Goal: Task Accomplishment & Management: Manage account settings

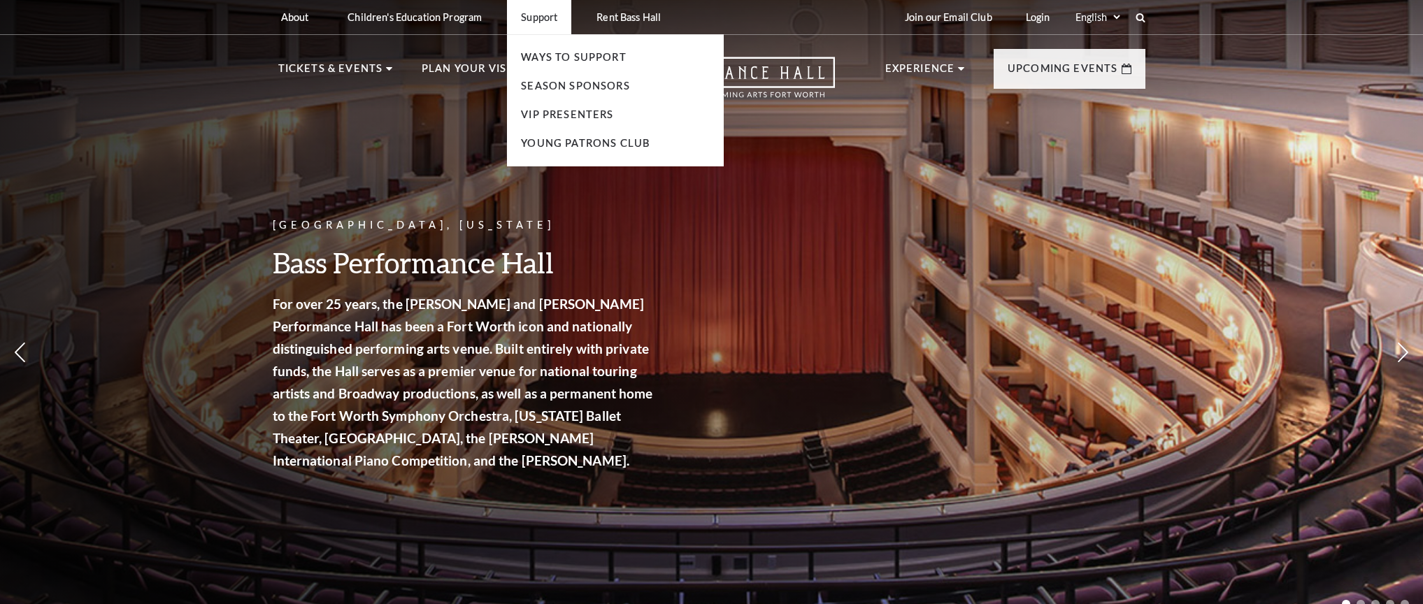
click at [532, 20] on p "Support" at bounding box center [539, 17] width 36 height 12
click at [535, 110] on link "VIP Presenters" at bounding box center [567, 114] width 92 height 12
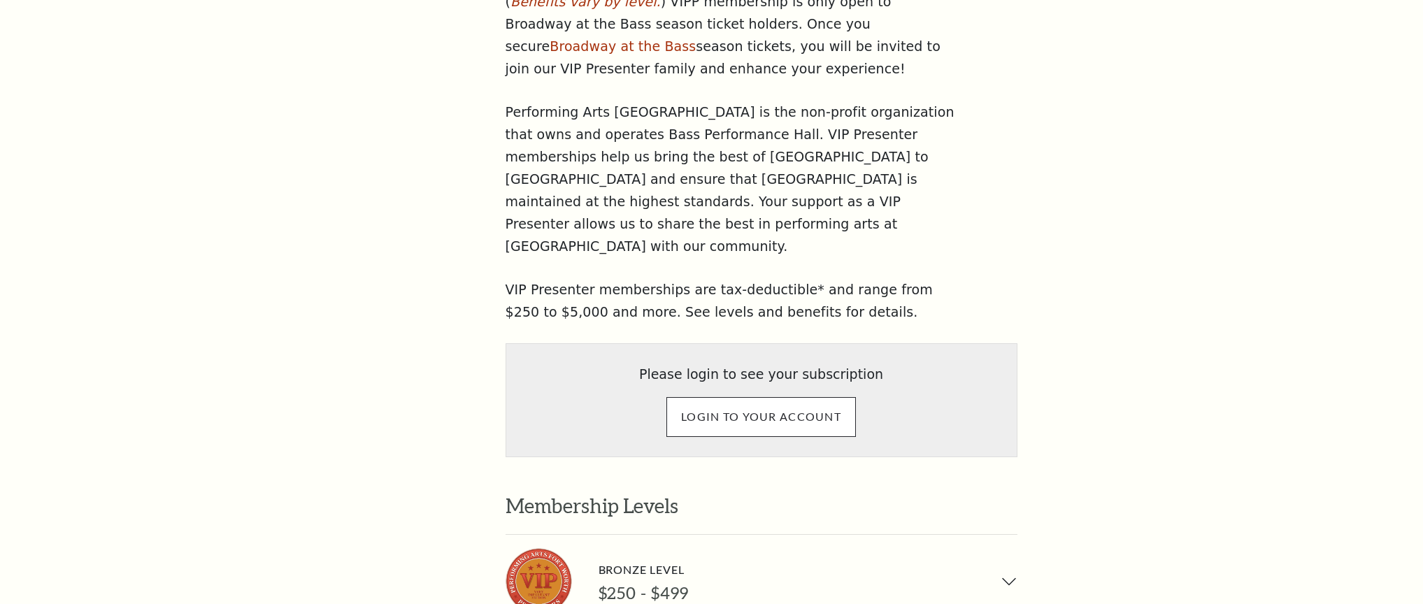
scroll to position [729, 0]
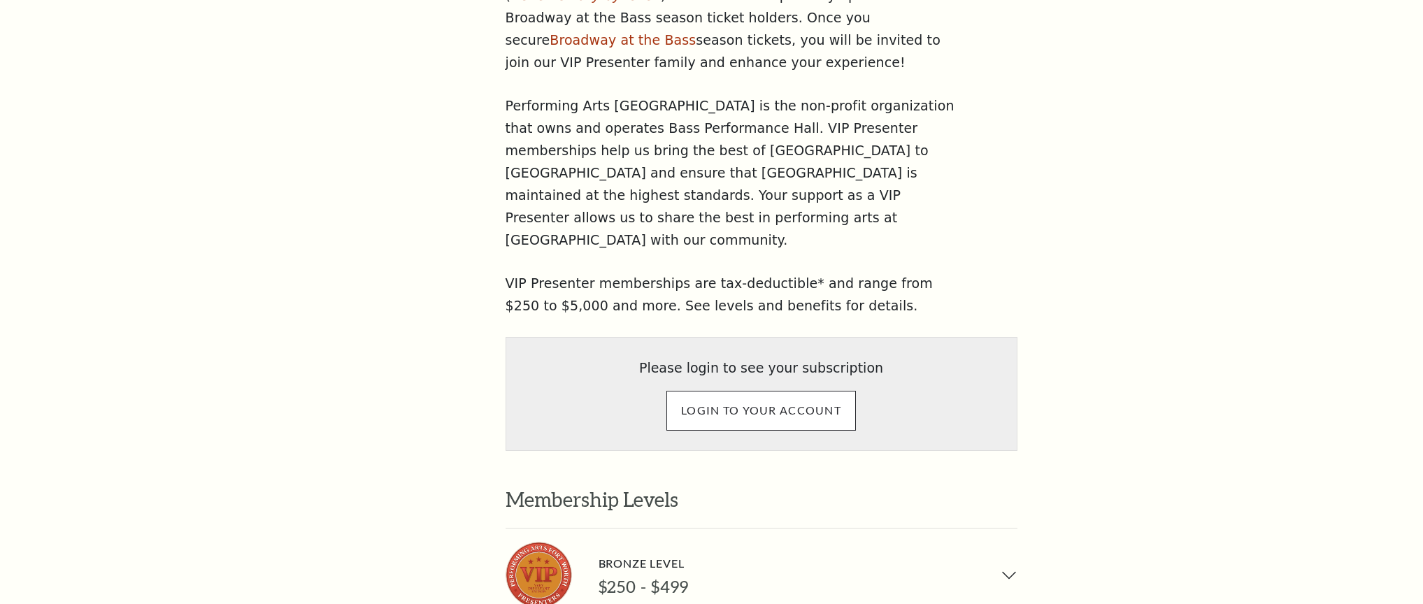
click at [728, 391] on input "LOGIN TO YOUR ACCOUNT" at bounding box center [762, 410] width 190 height 39
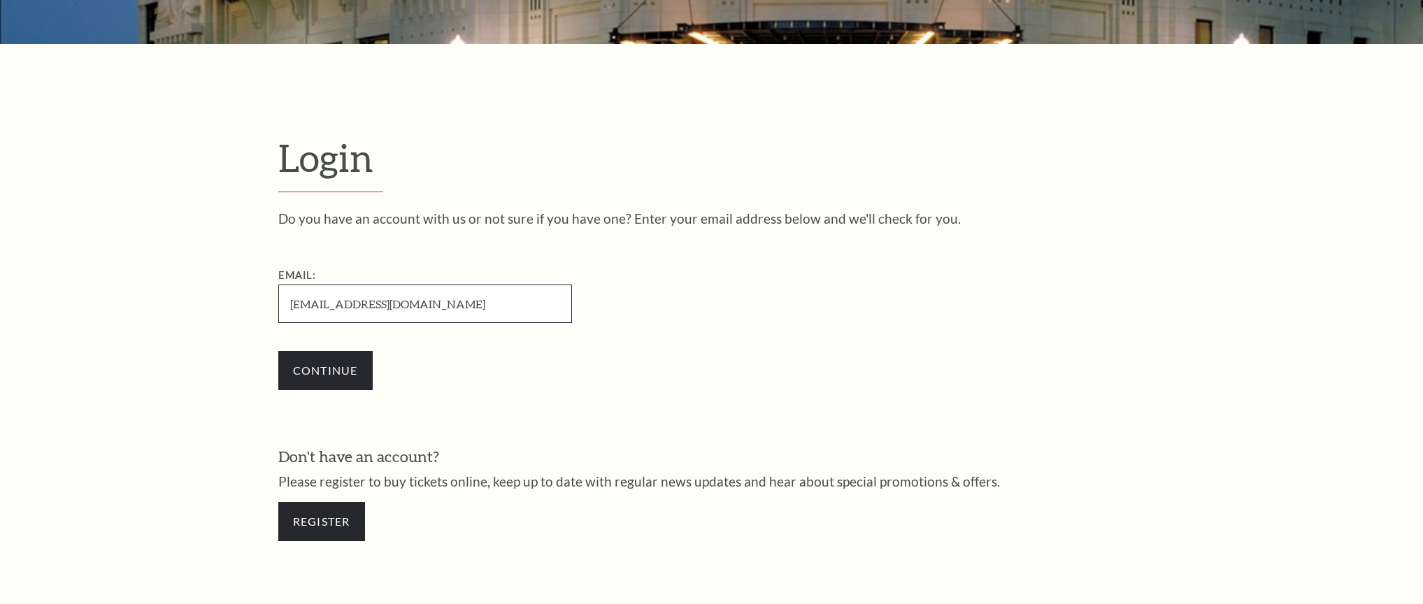
type input "acwelker@verizon.net"
click at [359, 366] on input "Continue" at bounding box center [325, 370] width 94 height 39
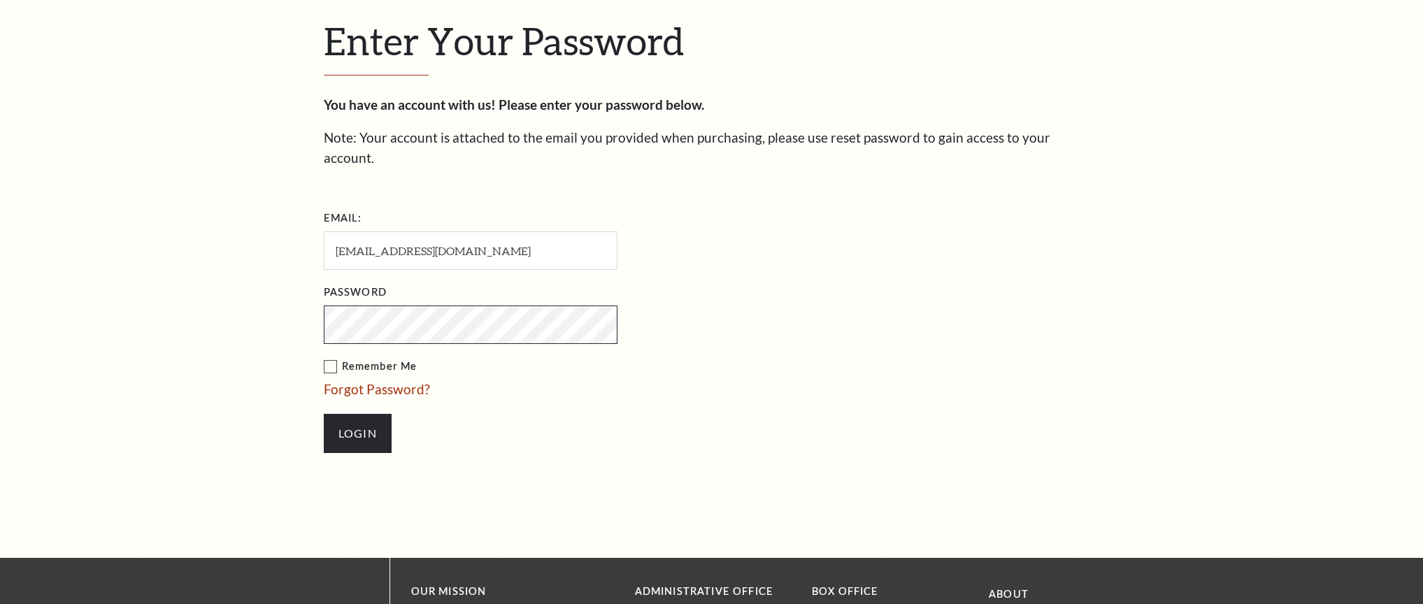
click at [357, 414] on input "Login" at bounding box center [358, 433] width 68 height 39
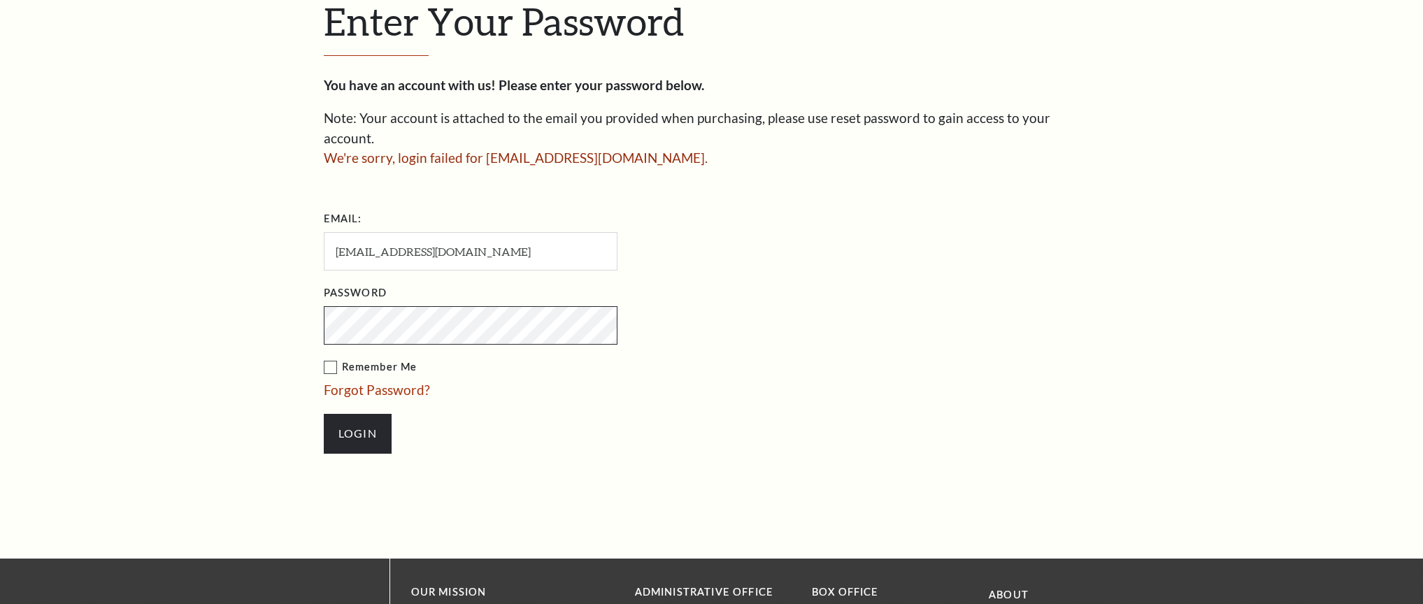
click at [357, 414] on input "Login" at bounding box center [358, 433] width 68 height 39
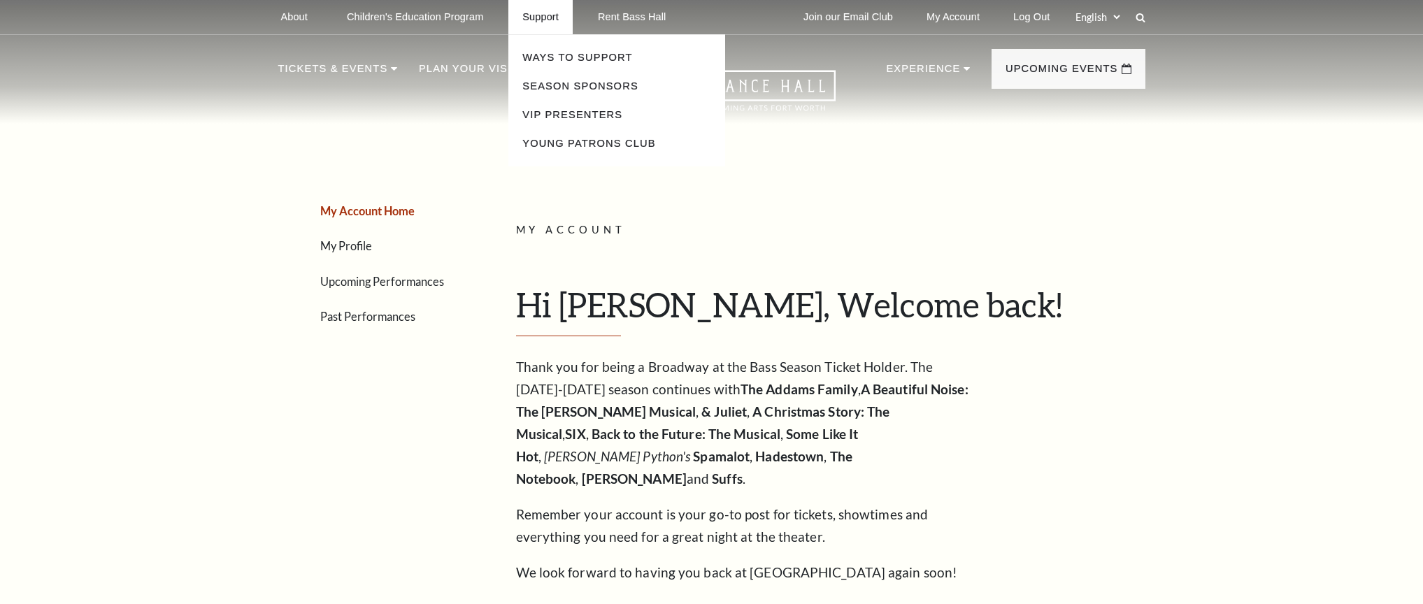
drag, startPoint x: 549, startPoint y: 107, endPoint x: 539, endPoint y: 103, distance: 11.3
click at [549, 109] on link "VIP Presenters" at bounding box center [572, 114] width 100 height 11
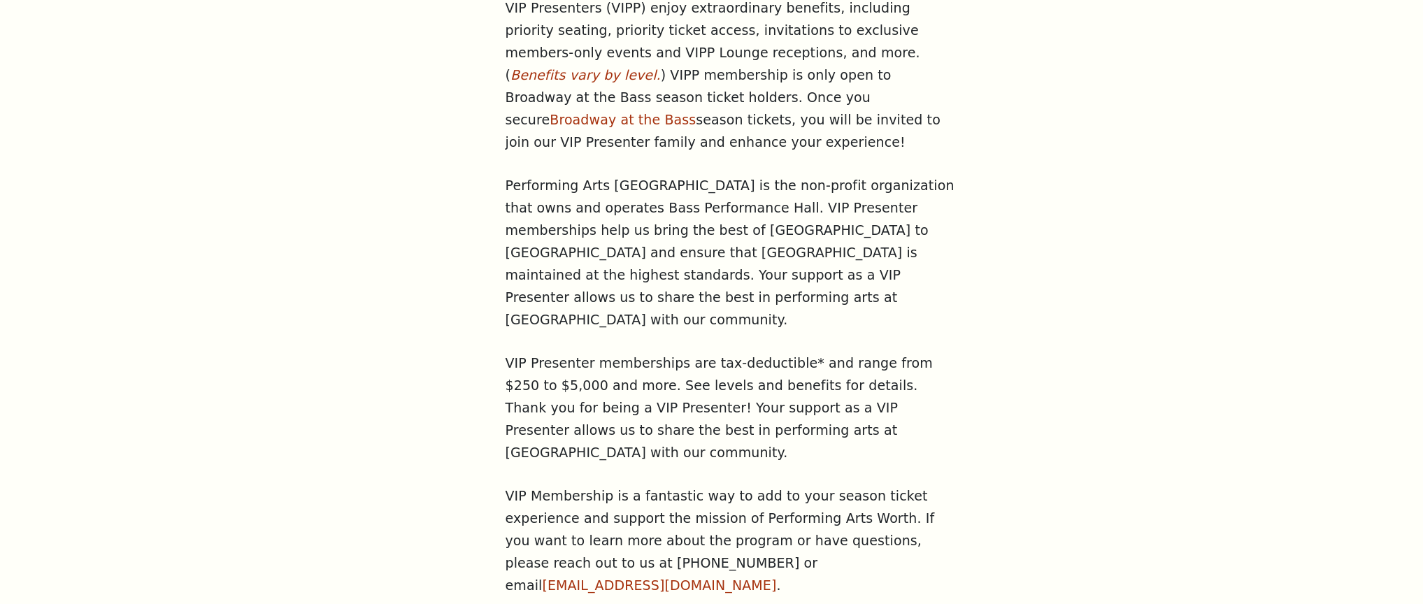
scroll to position [685, 0]
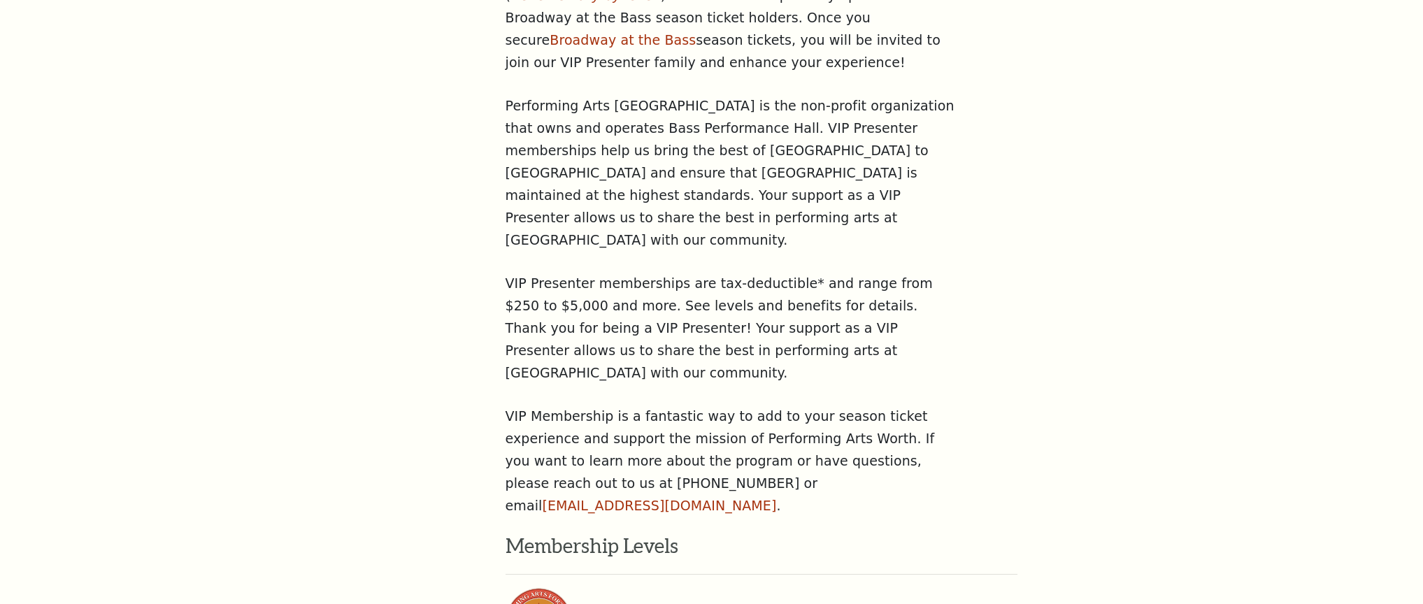
scroll to position [729, 0]
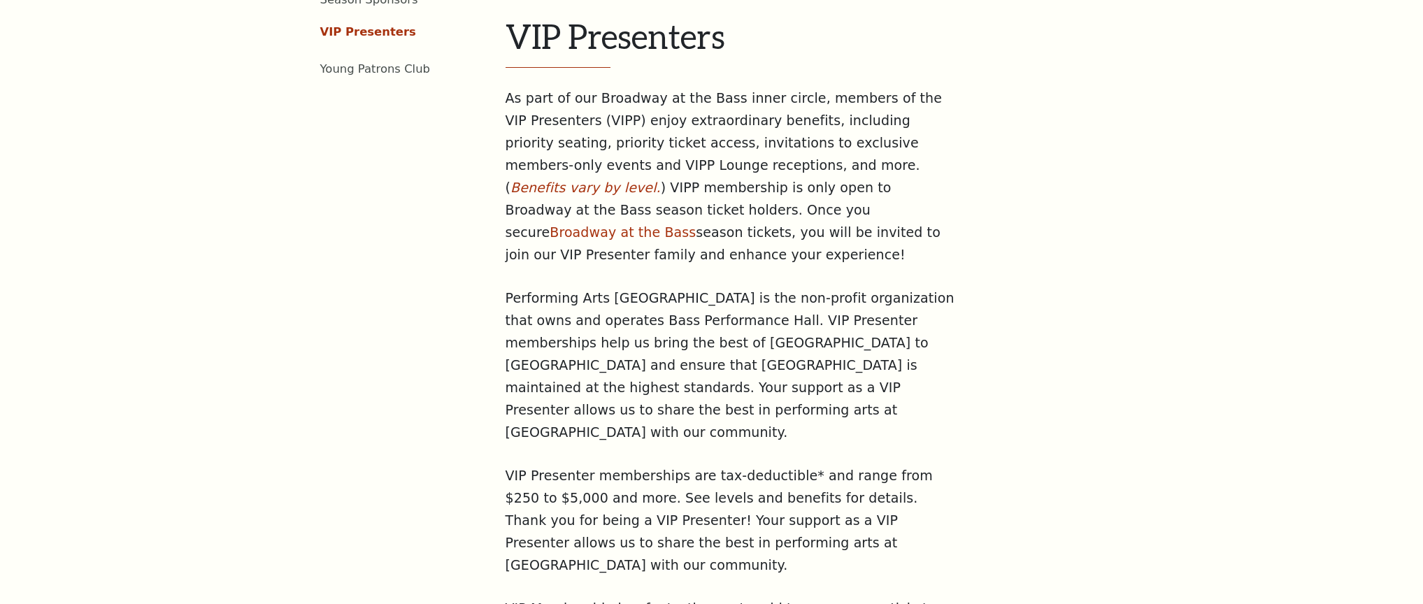
scroll to position [620, 0]
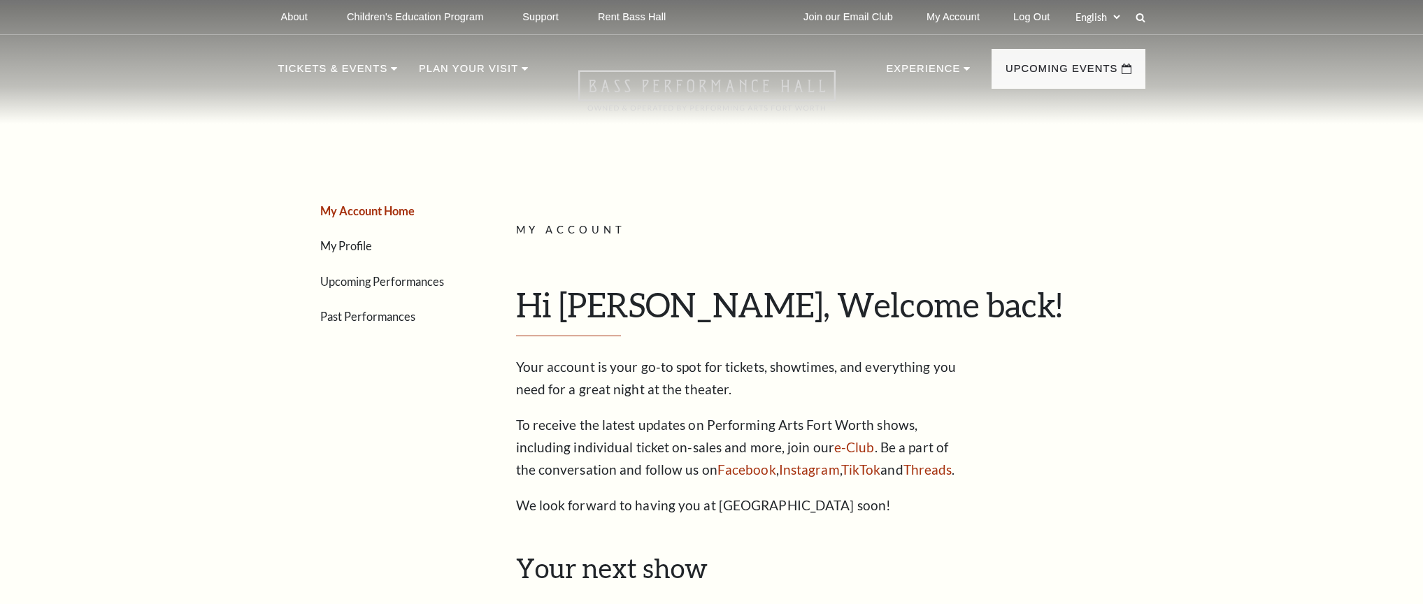
click at [654, 97] on icon at bounding box center [706, 90] width 257 height 41
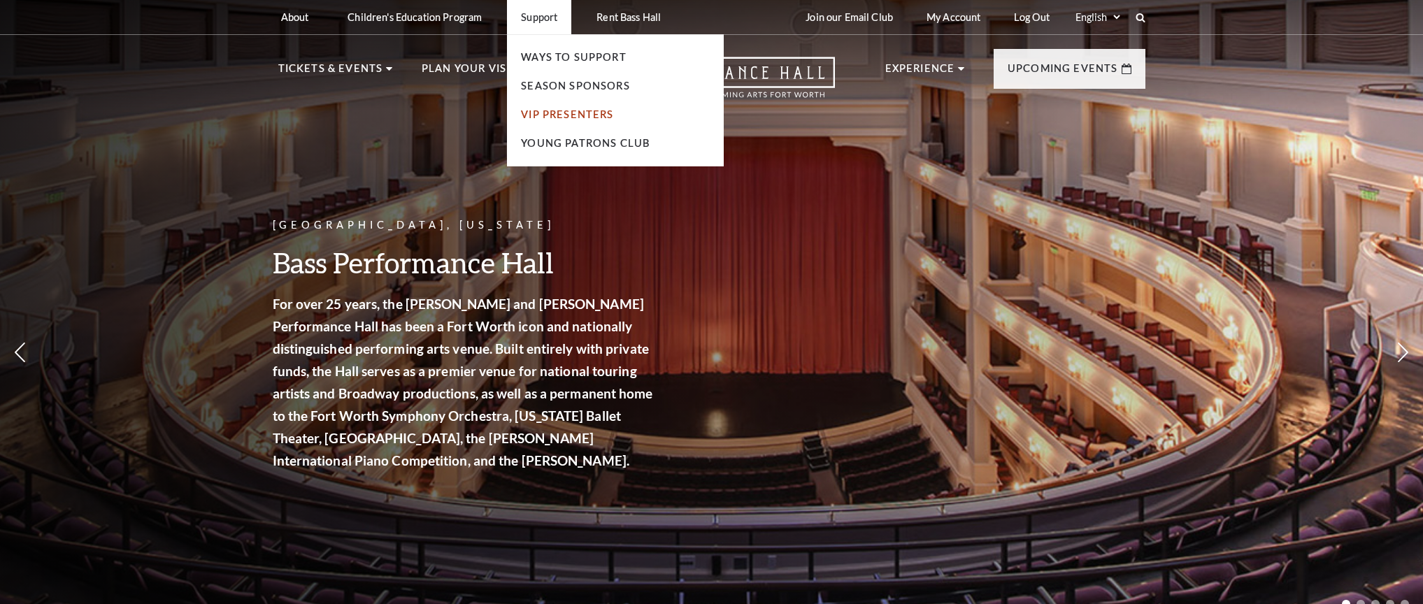
click at [560, 115] on link "VIP Presenters" at bounding box center [567, 114] width 92 height 12
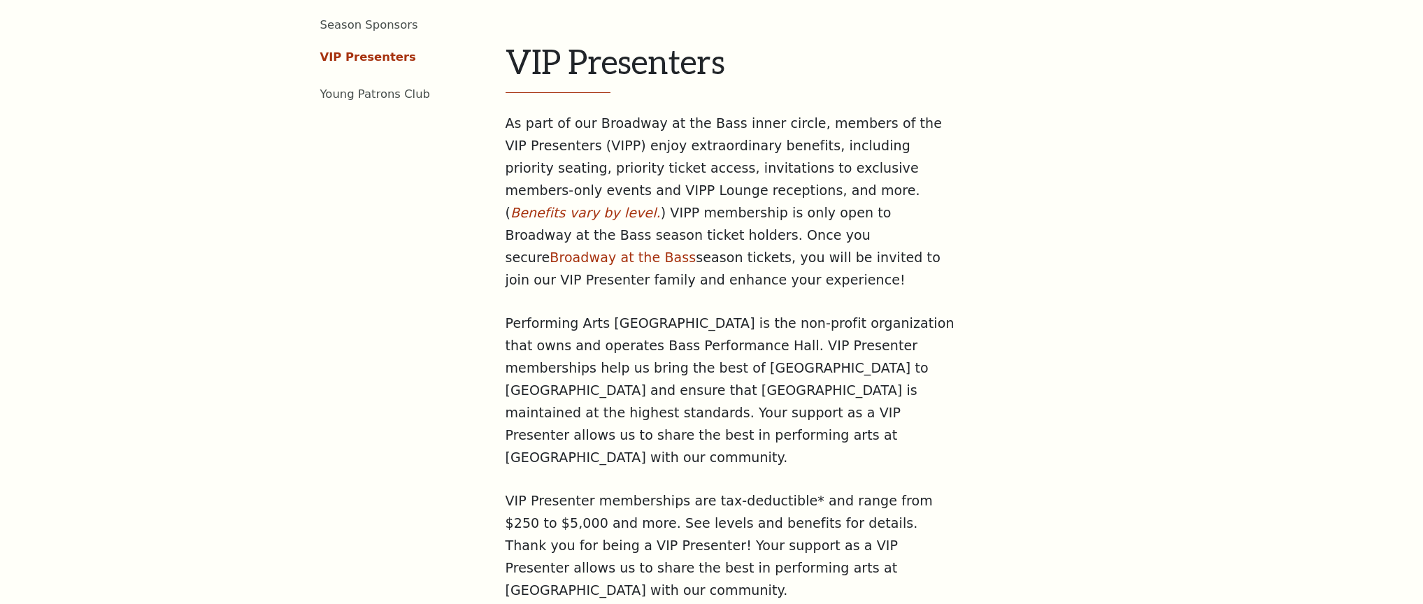
scroll to position [683, 0]
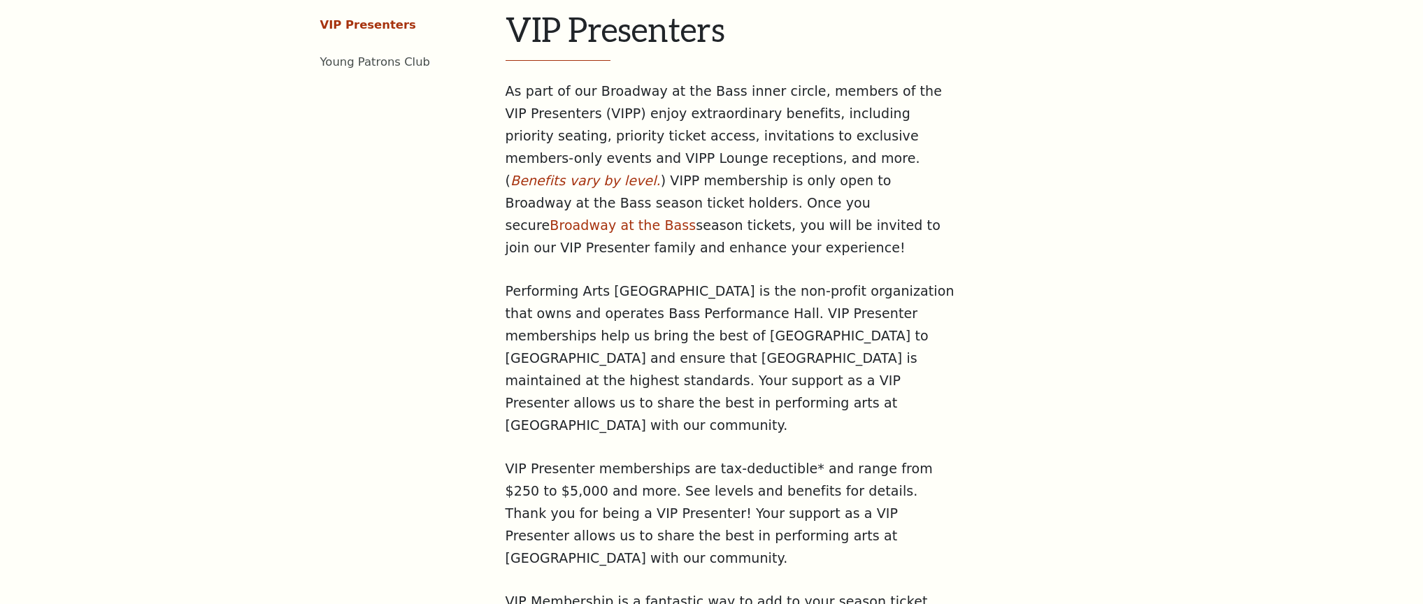
scroll to position [546, 0]
